Goal: Navigation & Orientation: Find specific page/section

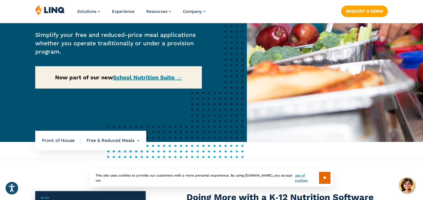
scroll to position [112, 0]
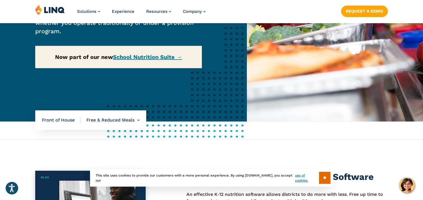
click at [143, 56] on div "Home / Solutions / LINQ Nutrition / School Nutrition / Front of House / Free & …" at bounding box center [123, 20] width 247 height 203
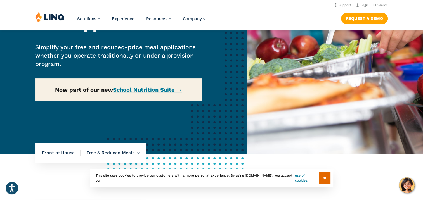
scroll to position [0, 0]
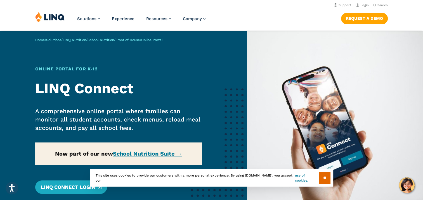
click at [82, 189] on section "** This site uses cookies to provide our customers with a more personal experie…" at bounding box center [211, 187] width 414 height 18
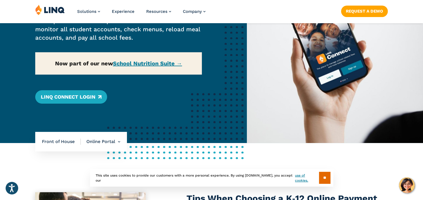
scroll to position [112, 0]
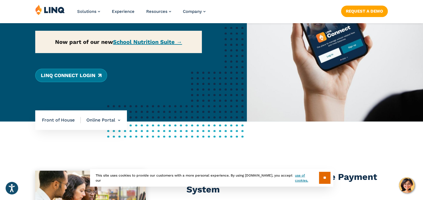
click at [80, 77] on link "LINQ Connect Login" at bounding box center [71, 75] width 72 height 13
